Goal: Information Seeking & Learning: Learn about a topic

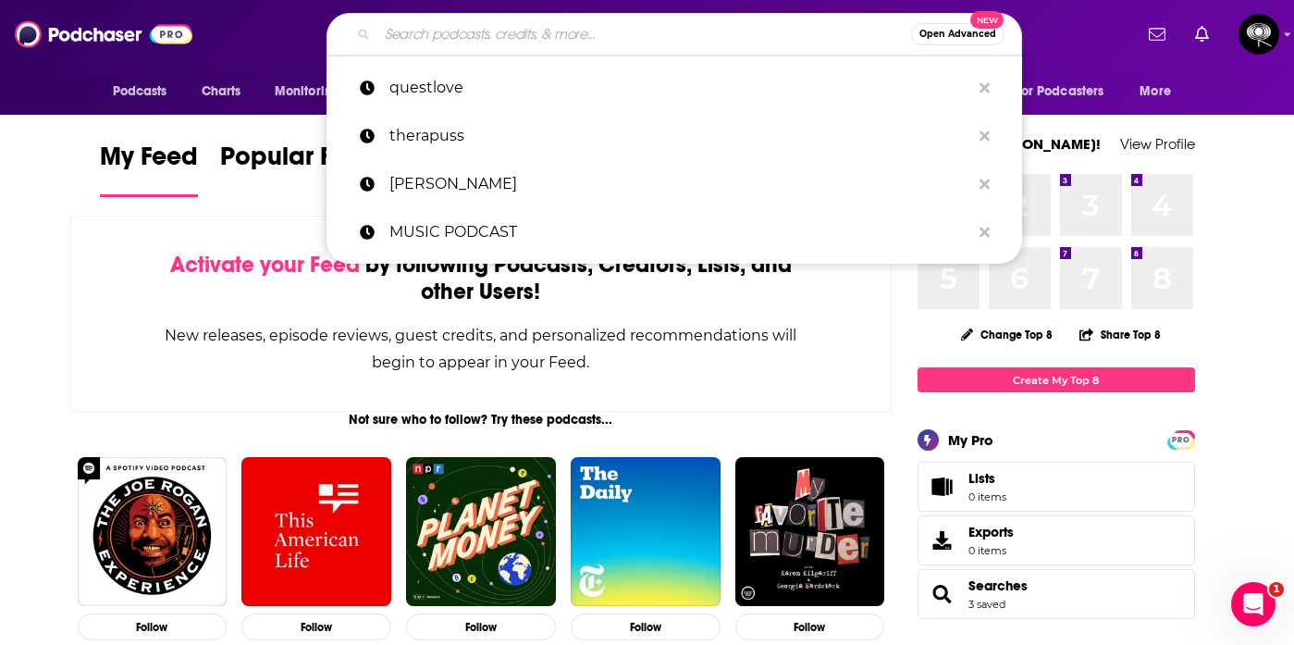
click at [483, 31] on input "Search podcasts, credits, & more..." at bounding box center [645, 34] width 534 height 30
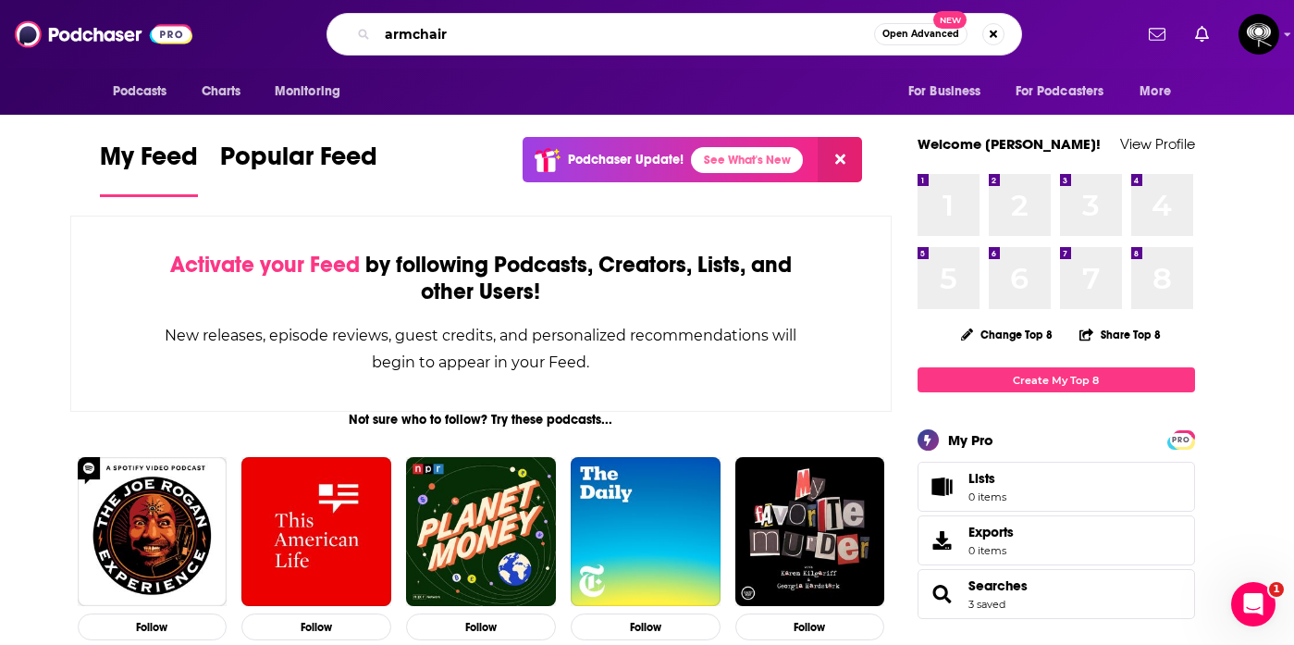
click at [481, 31] on input "armchair" at bounding box center [626, 34] width 497 height 30
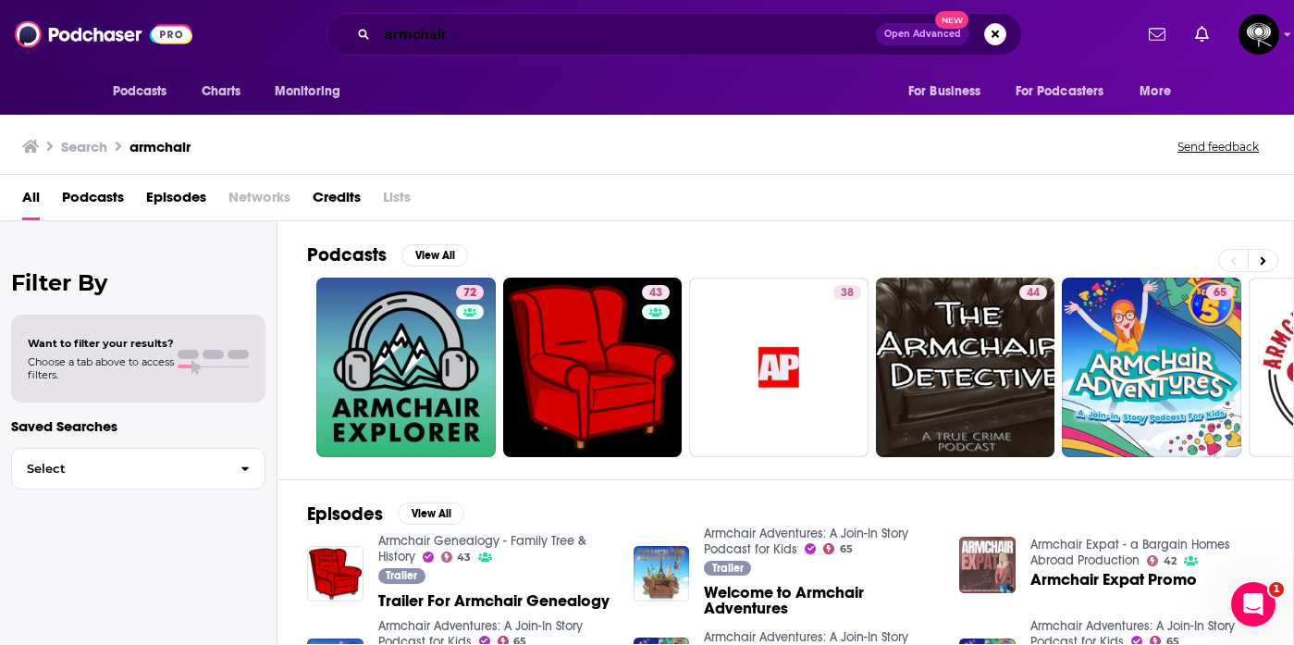
click at [557, 22] on input "armchair" at bounding box center [627, 34] width 499 height 30
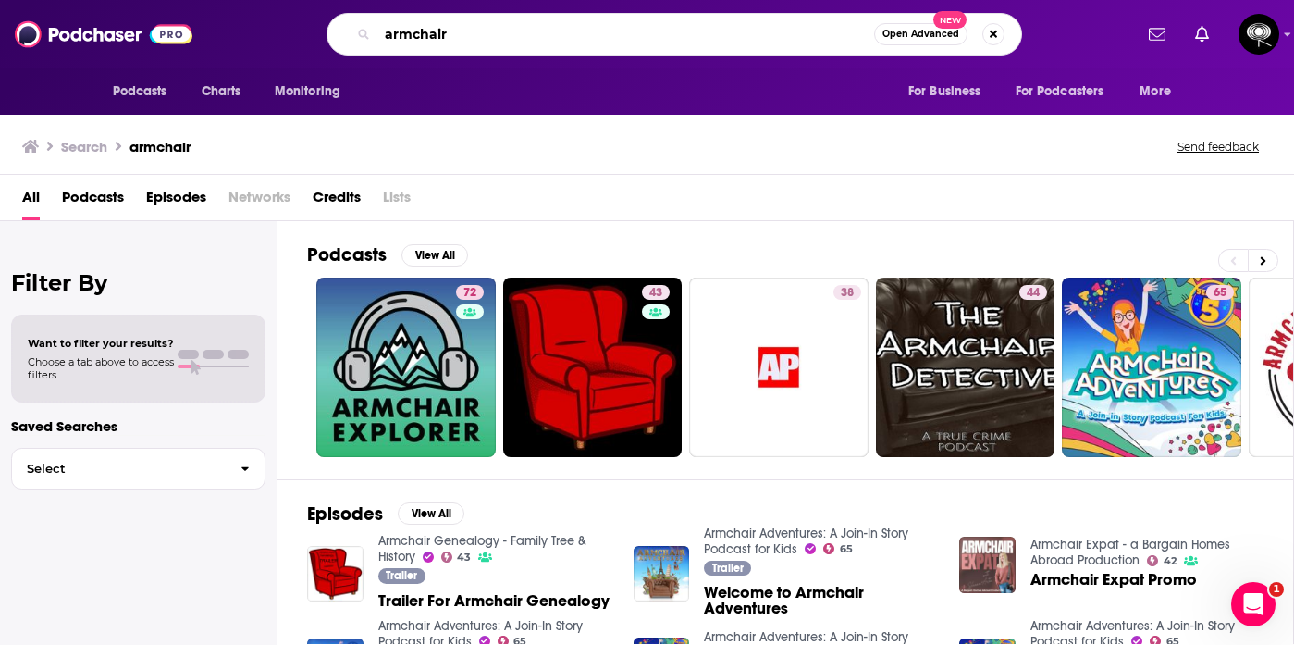
click at [557, 22] on input "armchair" at bounding box center [626, 34] width 497 height 30
type input "[PERSON_NAME]"
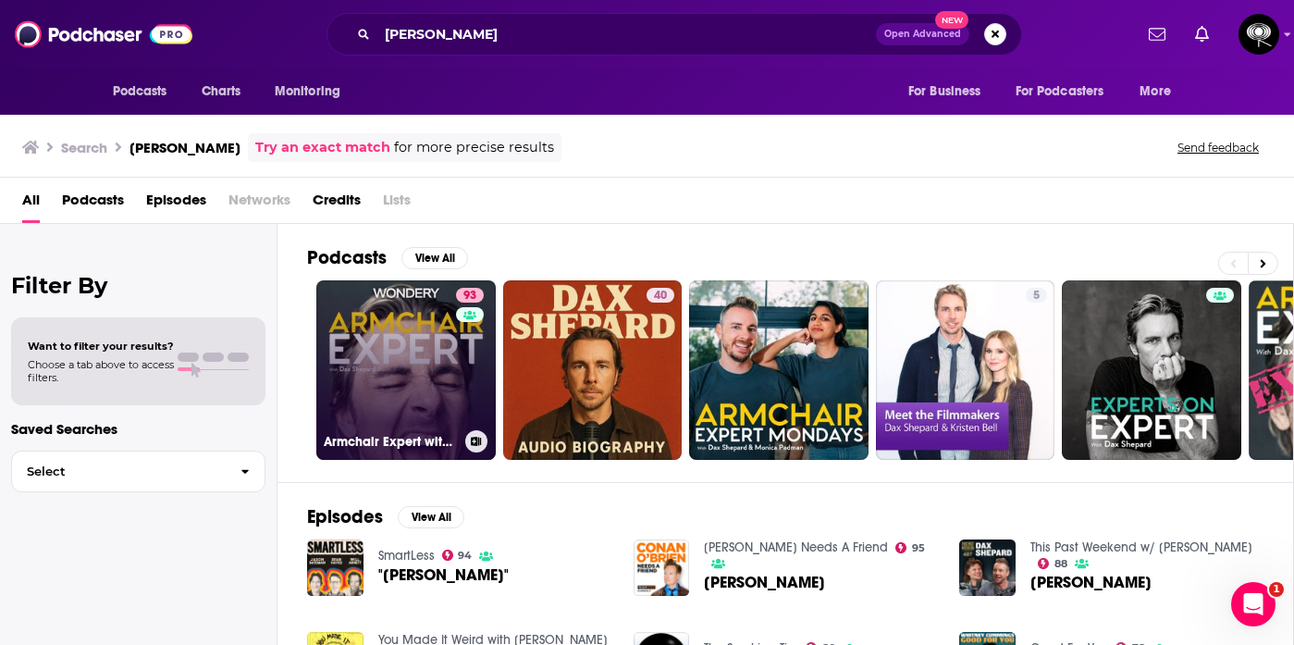
click at [415, 345] on link "93 Armchair Expert with [PERSON_NAME]" at bounding box center [406, 370] width 180 height 180
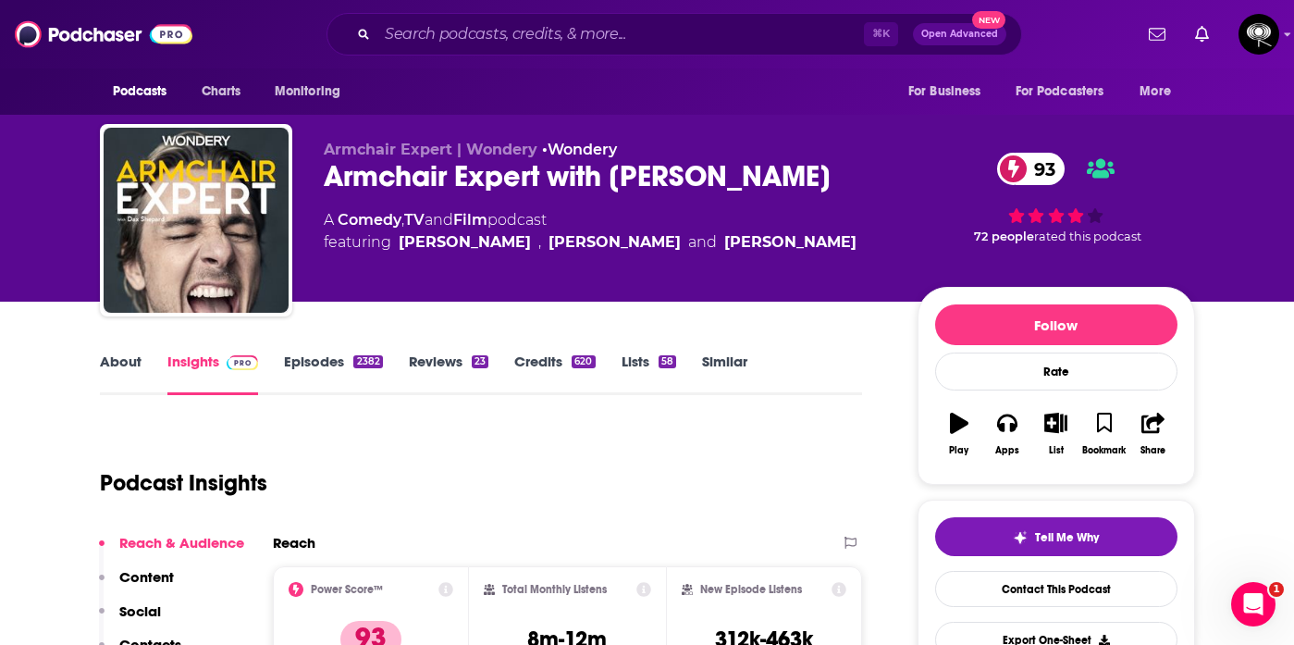
click at [103, 356] on link "About" at bounding box center [121, 374] width 42 height 43
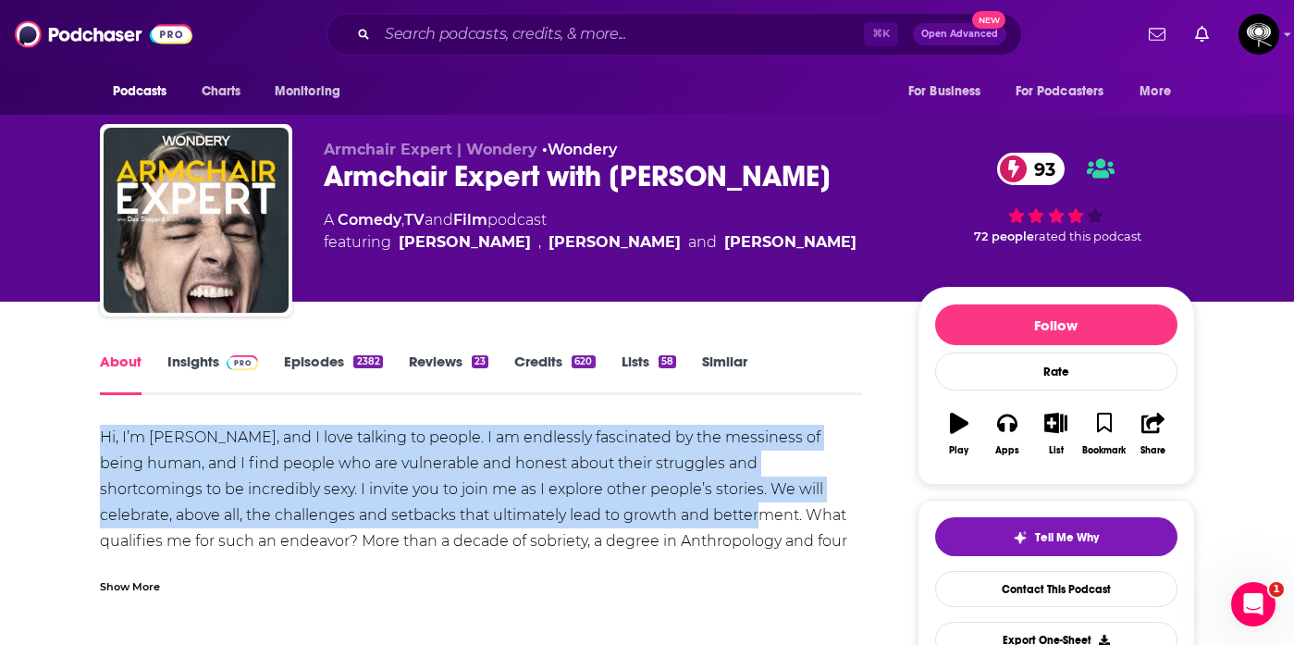
drag, startPoint x: 95, startPoint y: 432, endPoint x: 605, endPoint y: 519, distance: 517.2
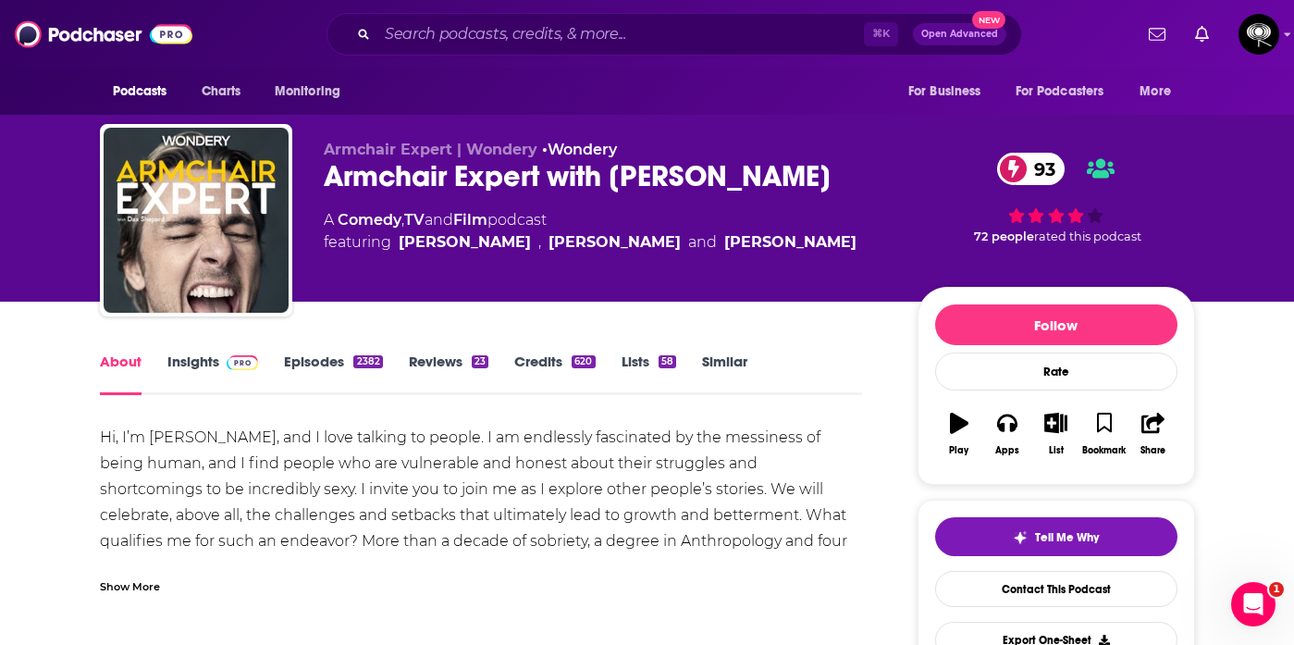
click at [611, 525] on div "Hi, I’m [PERSON_NAME], and I love talking to people. I am endlessly fascinated …" at bounding box center [481, 567] width 763 height 285
click at [164, 584] on div "Show More" at bounding box center [481, 579] width 763 height 31
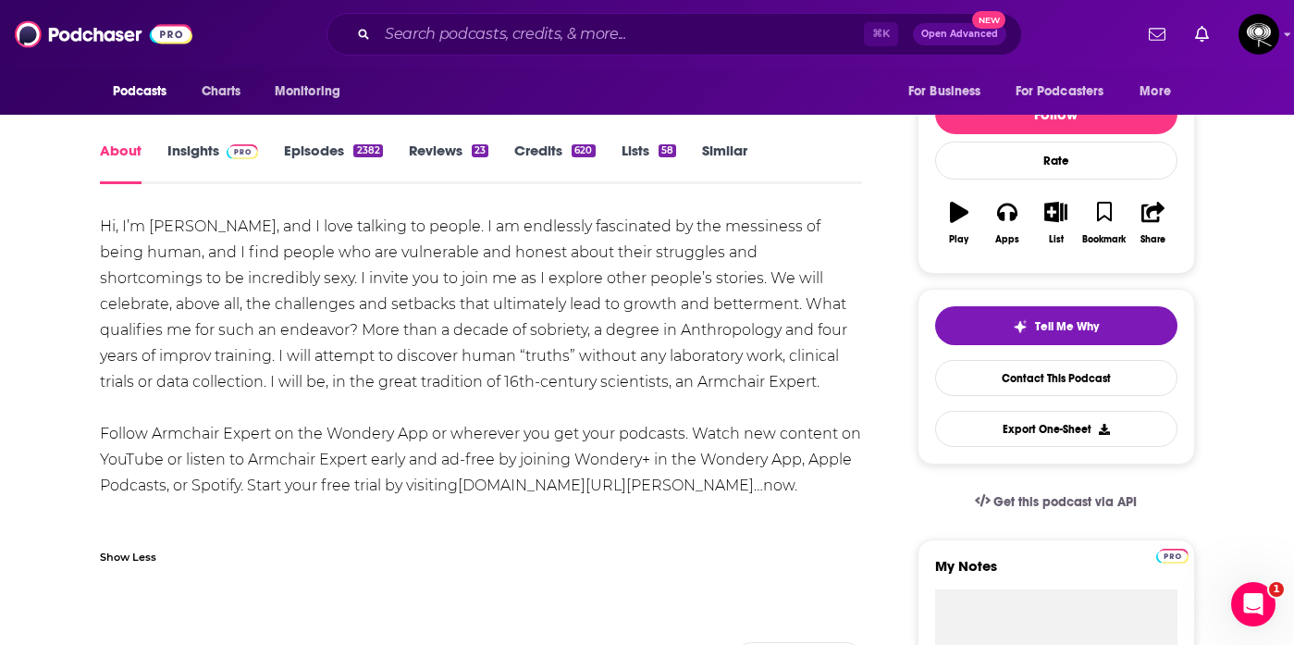
scroll to position [211, 0]
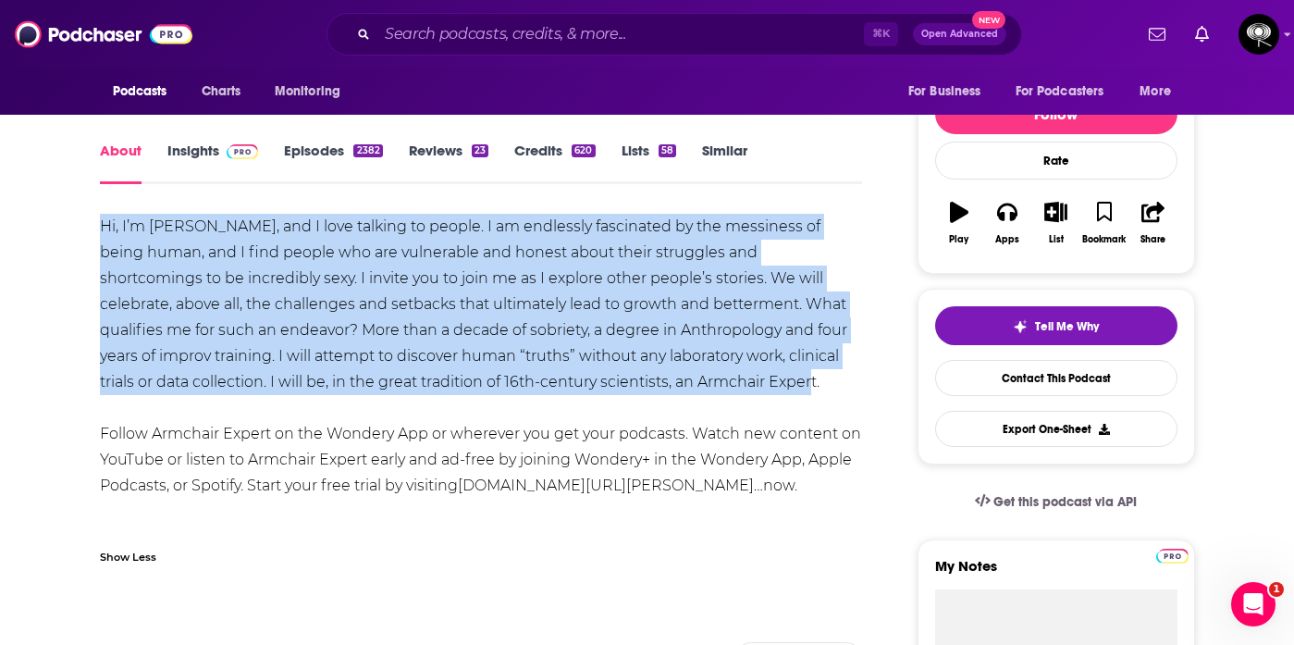
drag, startPoint x: 668, startPoint y: 378, endPoint x: 55, endPoint y: 222, distance: 633.1
copy div "Hi, I’m [PERSON_NAME], and I love talking to people. I am endlessly fascinated …"
click at [231, 93] on span "Charts" at bounding box center [222, 92] width 40 height 26
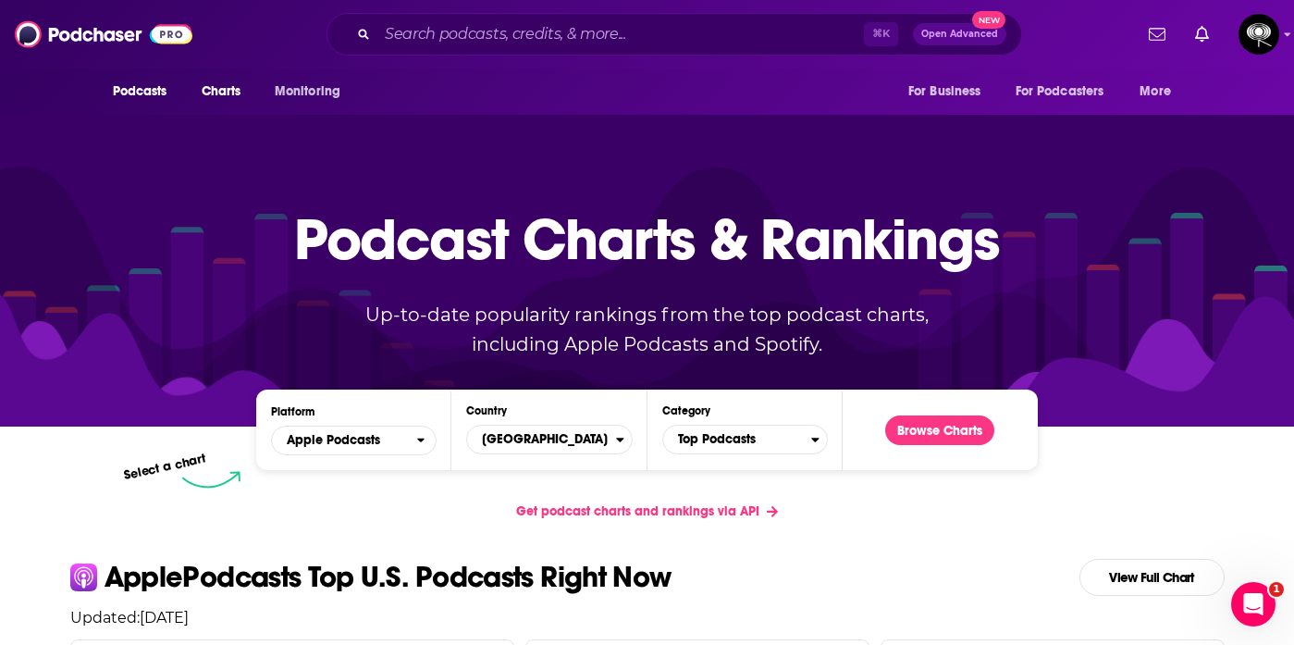
scroll to position [21, 0]
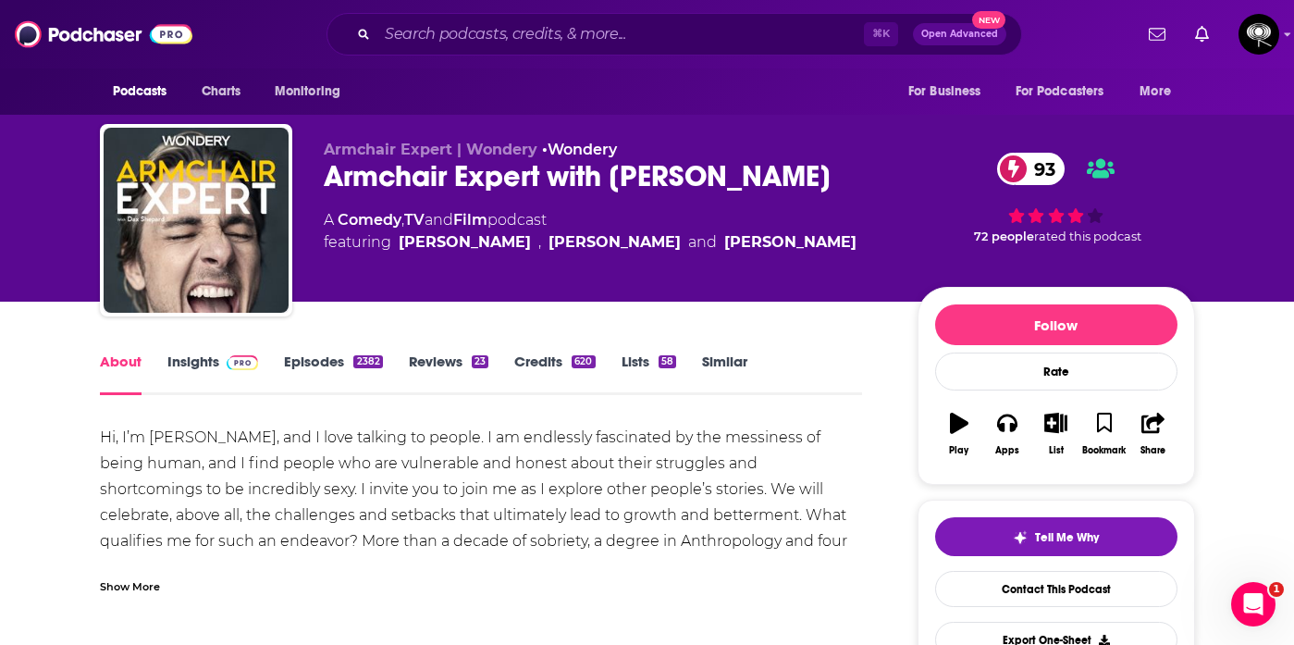
click at [186, 370] on link "Insights" at bounding box center [213, 374] width 92 height 43
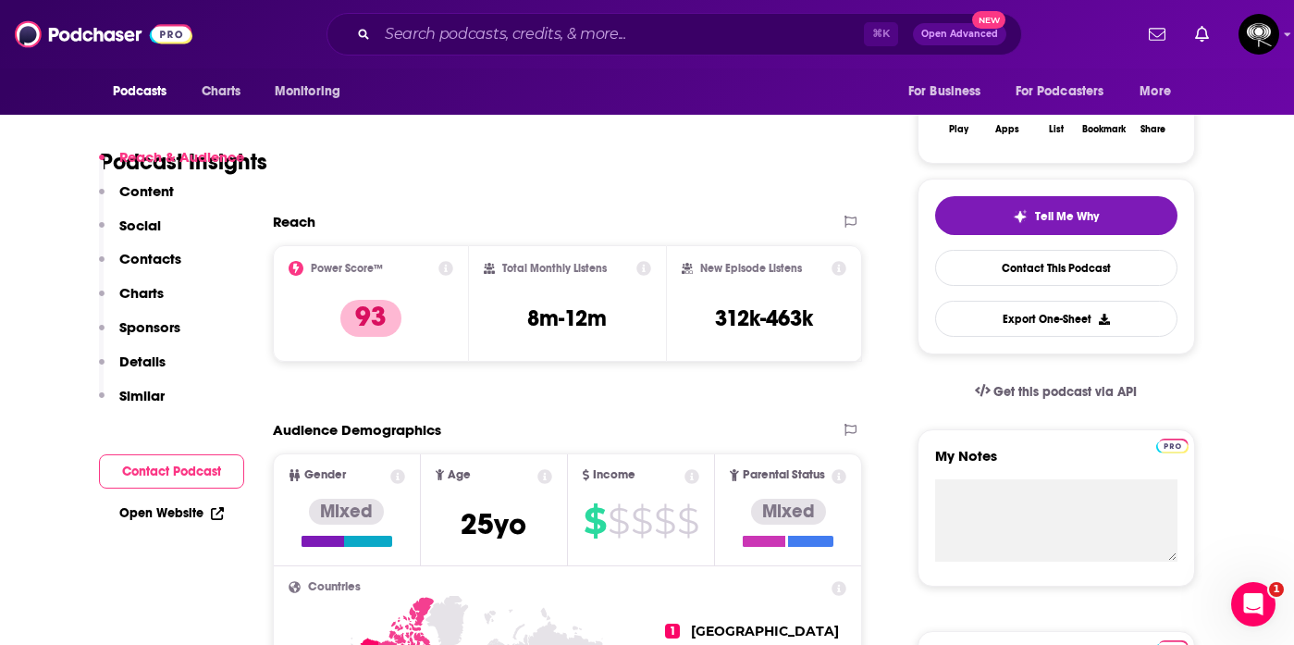
scroll to position [366, 0]
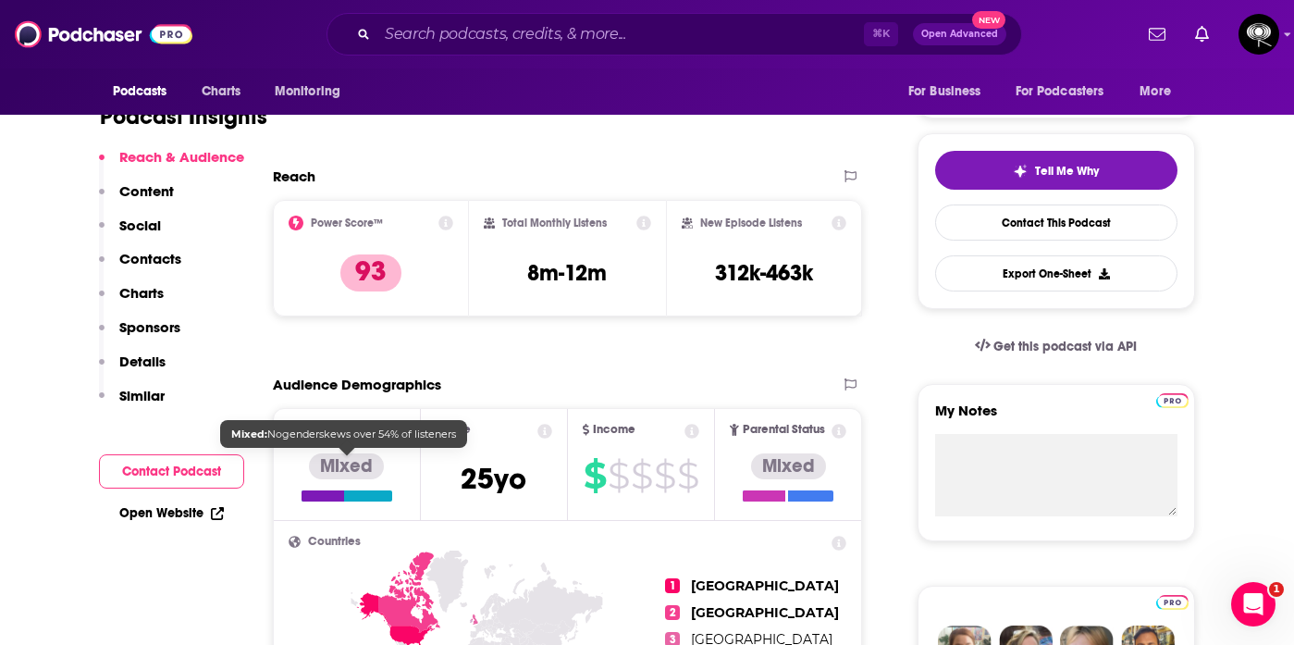
click at [350, 468] on div "Mixed" at bounding box center [346, 466] width 75 height 26
